Goal: Information Seeking & Learning: Compare options

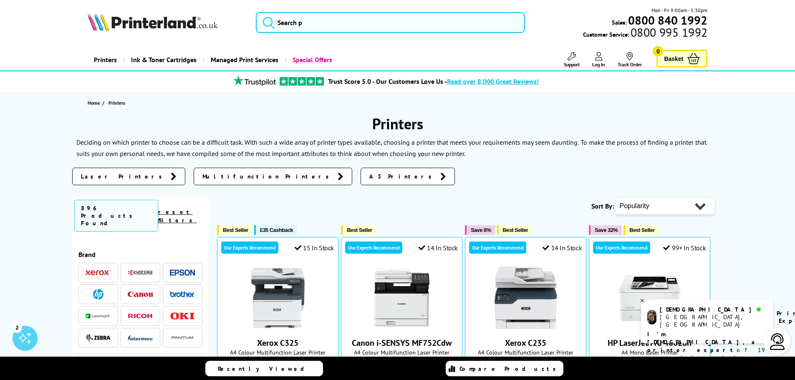
click at [202, 176] on span "Multifunction Printers" at bounding box center [267, 176] width 131 height 8
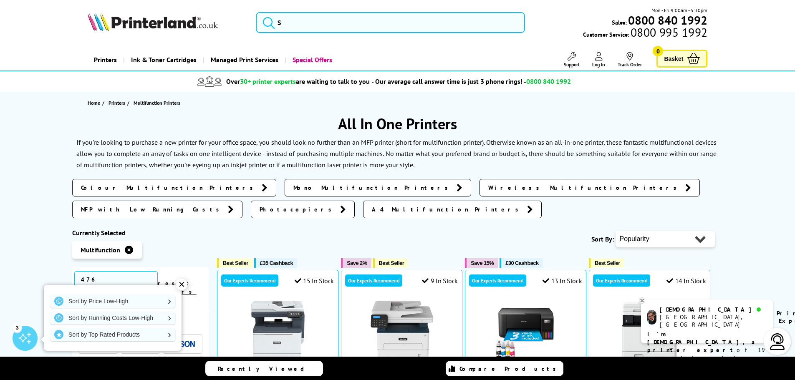
click at [293, 187] on span "Mono Multifunction Printers" at bounding box center [372, 188] width 159 height 8
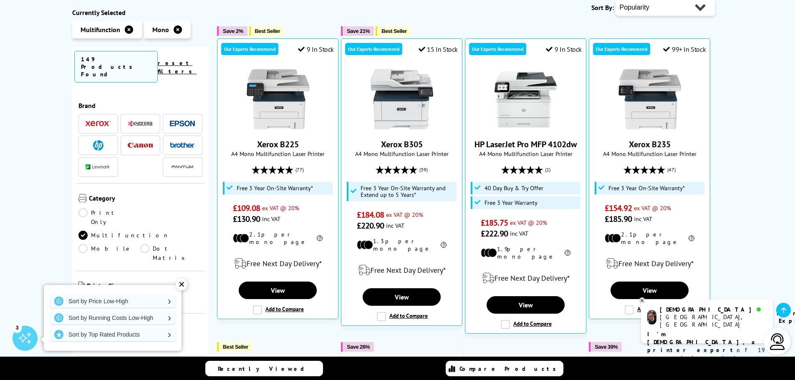
scroll to position [158, 0]
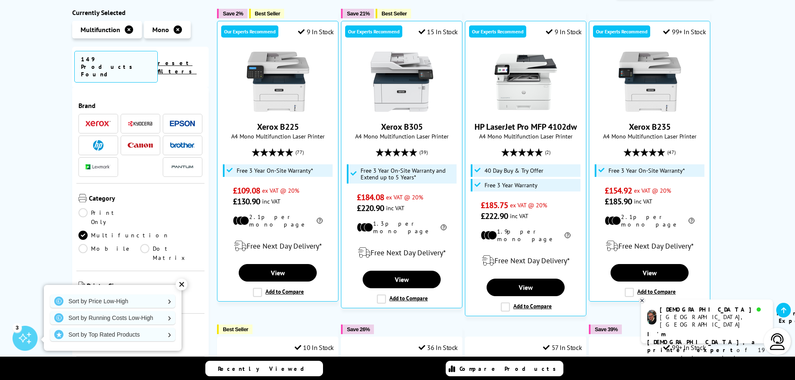
click at [146, 296] on link "A4" at bounding box center [171, 300] width 62 height 9
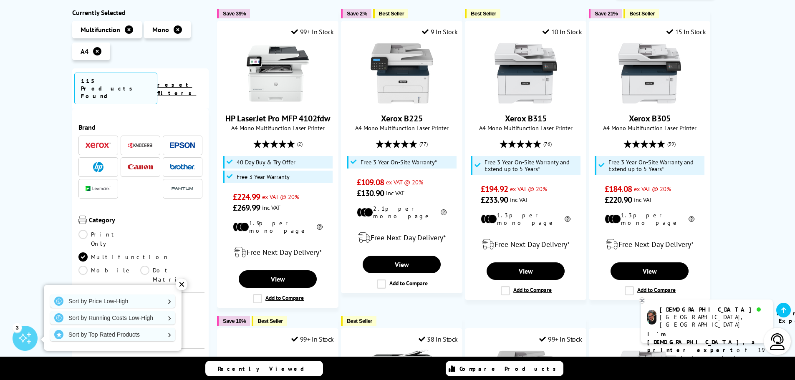
drag, startPoint x: 208, startPoint y: 124, endPoint x: 202, endPoint y: 141, distance: 18.4
click at [202, 141] on div "Brand" at bounding box center [140, 278] width 137 height 338
click at [181, 285] on div "✕" at bounding box center [182, 285] width 12 height 12
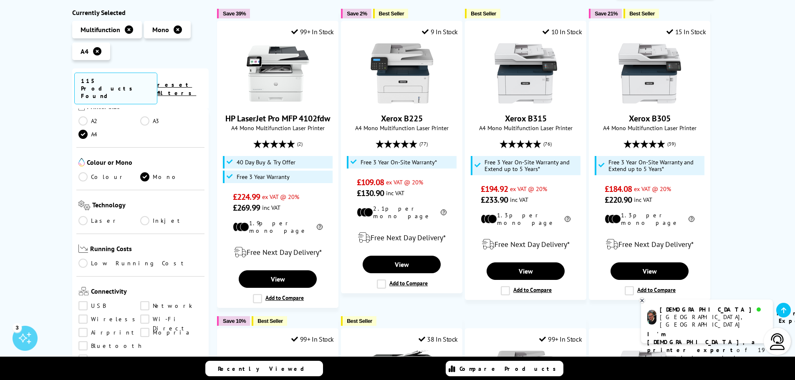
scroll to position [222, 0]
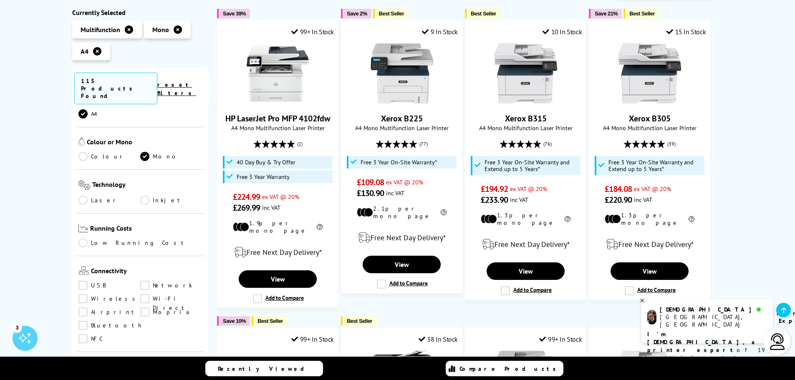
click at [146, 196] on link "Inkjet" at bounding box center [171, 200] width 62 height 9
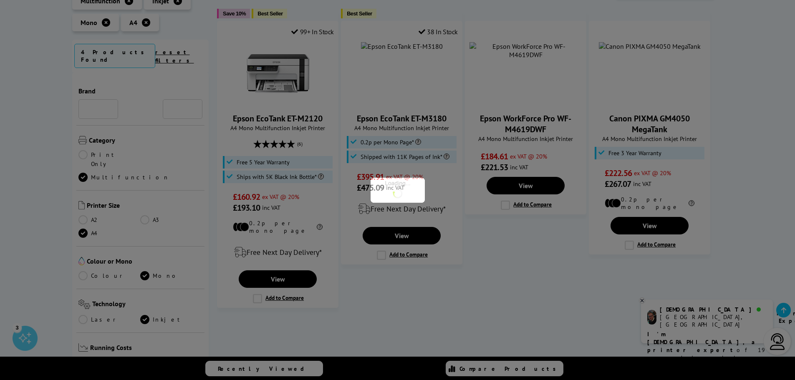
scroll to position [222, 0]
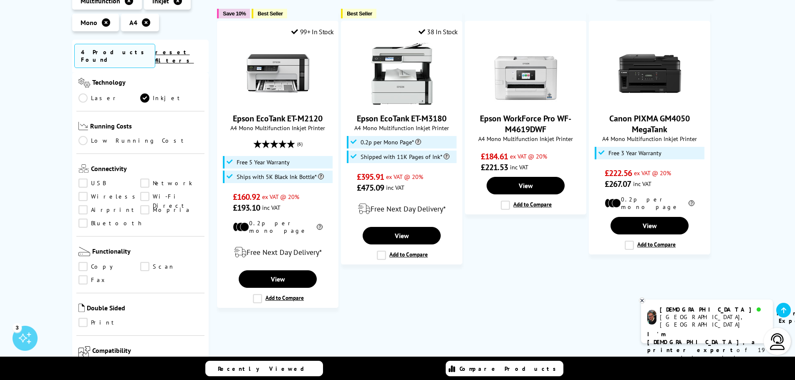
click at [83, 136] on link "Low Running Cost" at bounding box center [140, 140] width 124 height 9
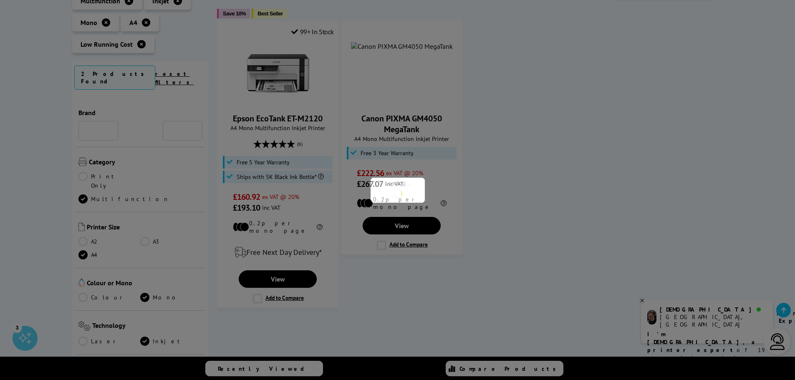
scroll to position [222, 0]
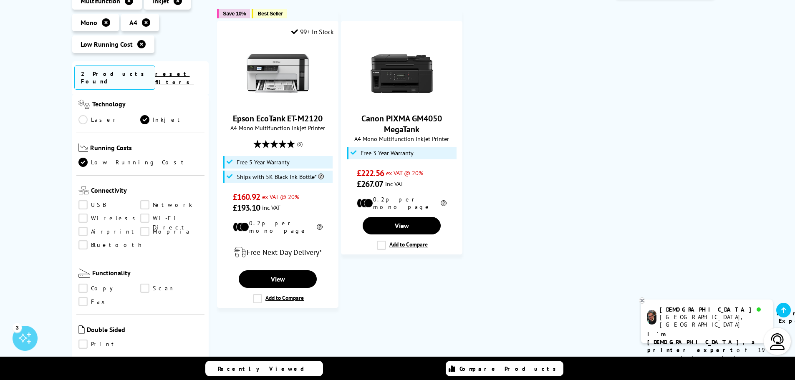
click at [144, 200] on link "Network" at bounding box center [171, 204] width 62 height 9
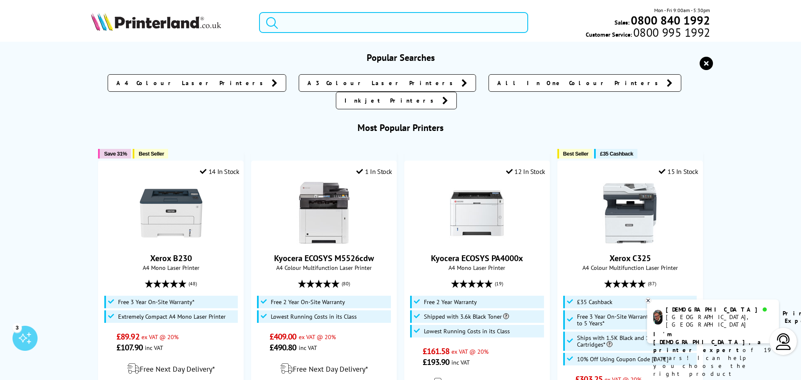
click at [364, 21] on input "search" at bounding box center [393, 22] width 269 height 21
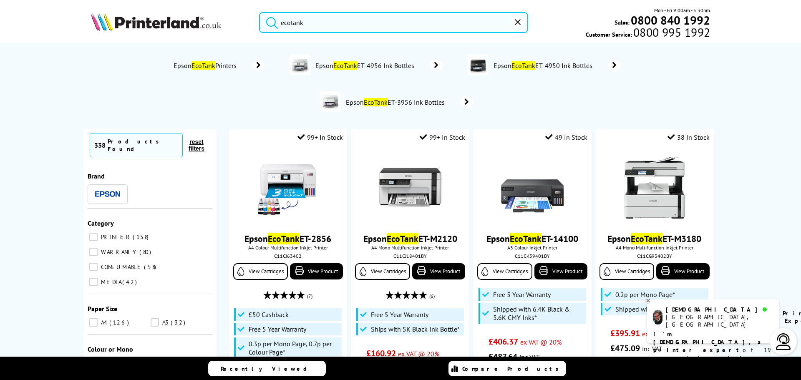
type input "ecotank"
click at [260, 12] on button "submit" at bounding box center [270, 21] width 21 height 18
click at [225, 66] on span "Epson EcoTank Printers" at bounding box center [206, 65] width 68 height 8
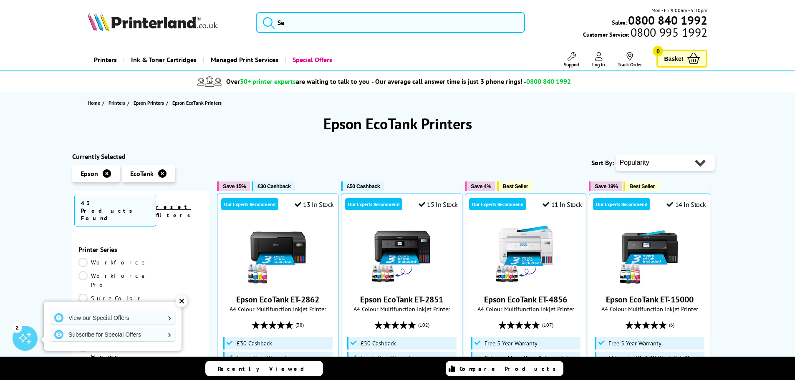
click at [701, 164] on select "Popularity Rating Price - Low to High Price - High to Low Running Costs - Low t…" at bounding box center [665, 162] width 99 height 17
select select "Price Ascending"
click at [616, 154] on select "Popularity Rating Price - Low to High Price - High to Low Running Costs - Low t…" at bounding box center [665, 162] width 99 height 17
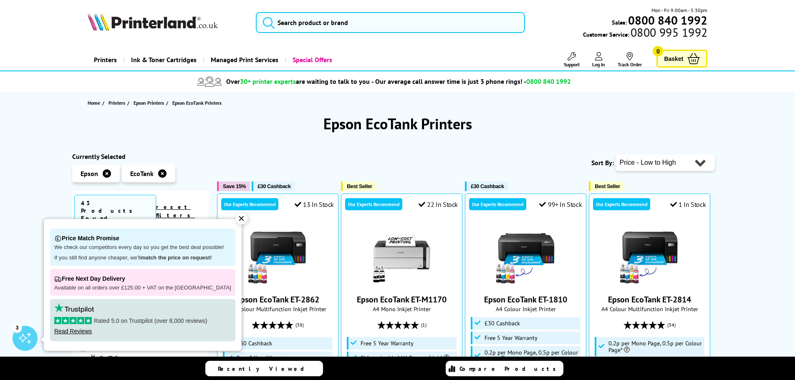
click at [236, 218] on div "✕" at bounding box center [242, 219] width 12 height 12
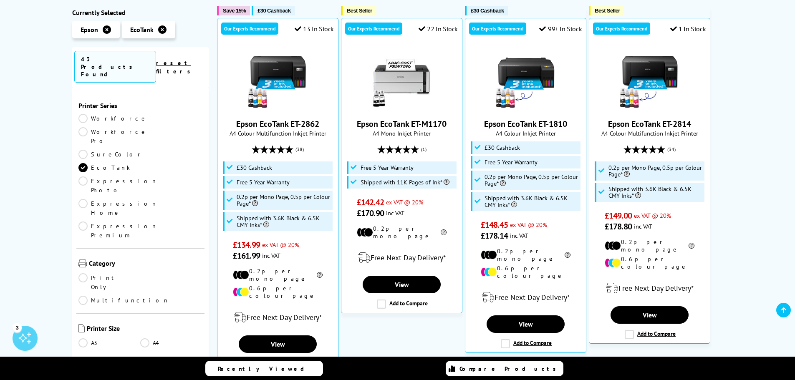
scroll to position [183, 0]
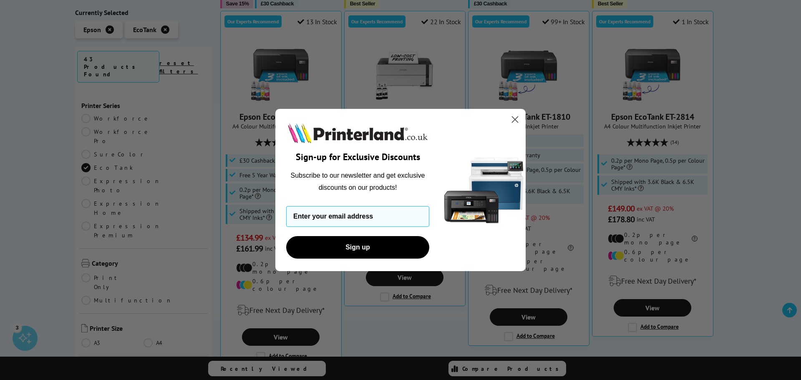
click at [516, 120] on icon "Close dialog" at bounding box center [516, 120] width 6 height 6
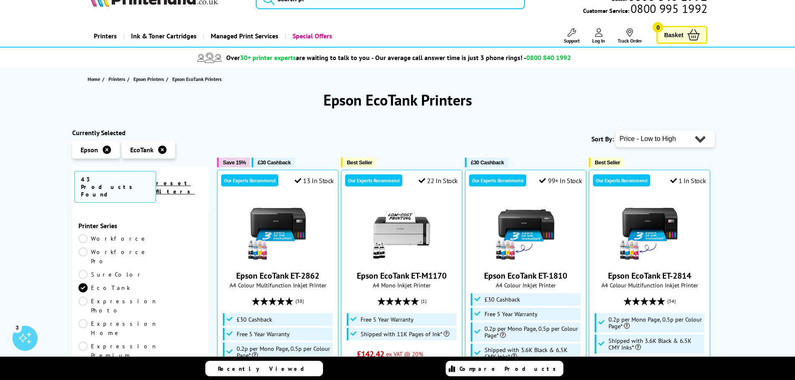
scroll to position [19, 0]
